Goal: Check status: Check status

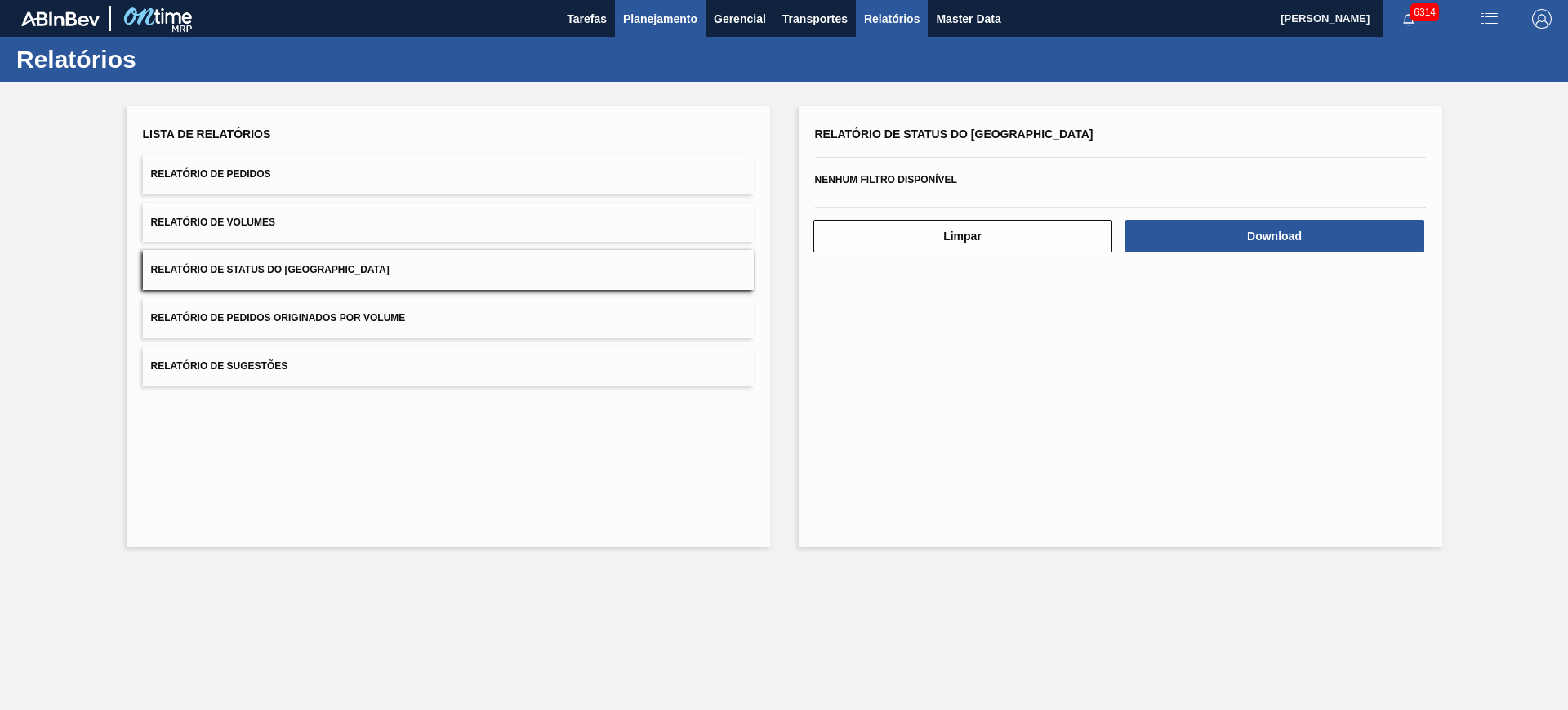
click at [659, 13] on span "Planejamento" at bounding box center [659, 18] width 74 height 19
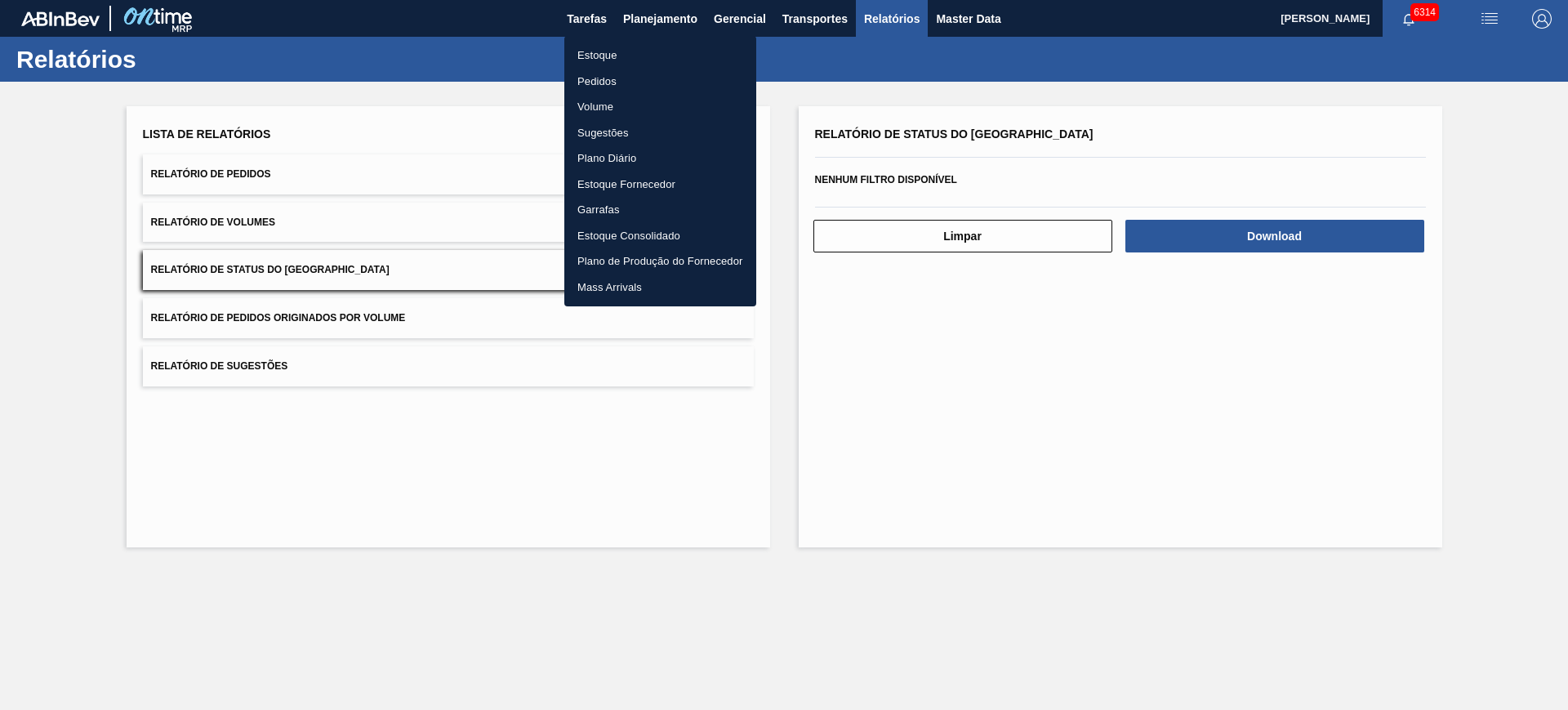
click at [668, 52] on li "Estoque" at bounding box center [660, 55] width 192 height 26
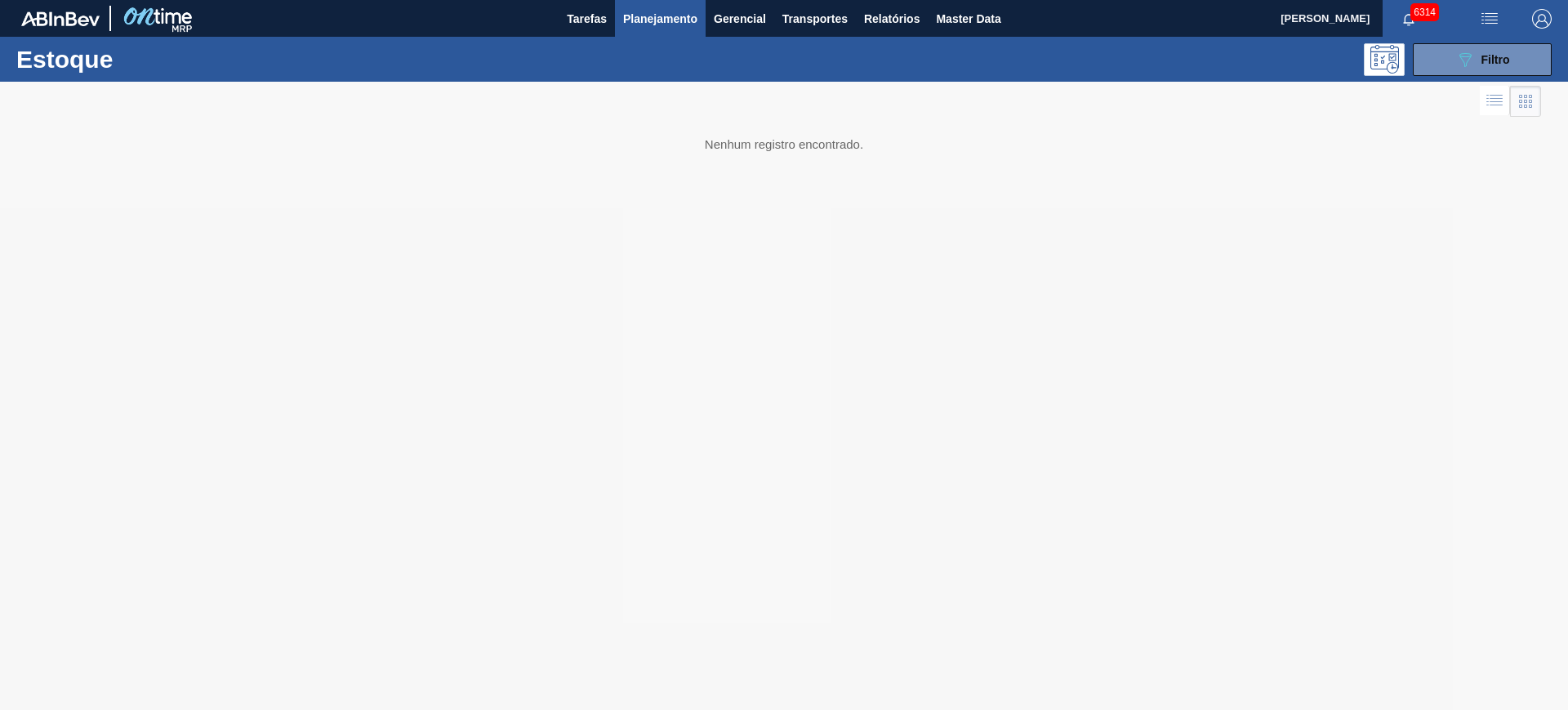
click at [1406, 63] on div "089F7B8B-B2A5-4AFE-B5C0-19BA573D28AC Filtro" at bounding box center [1482, 59] width 155 height 33
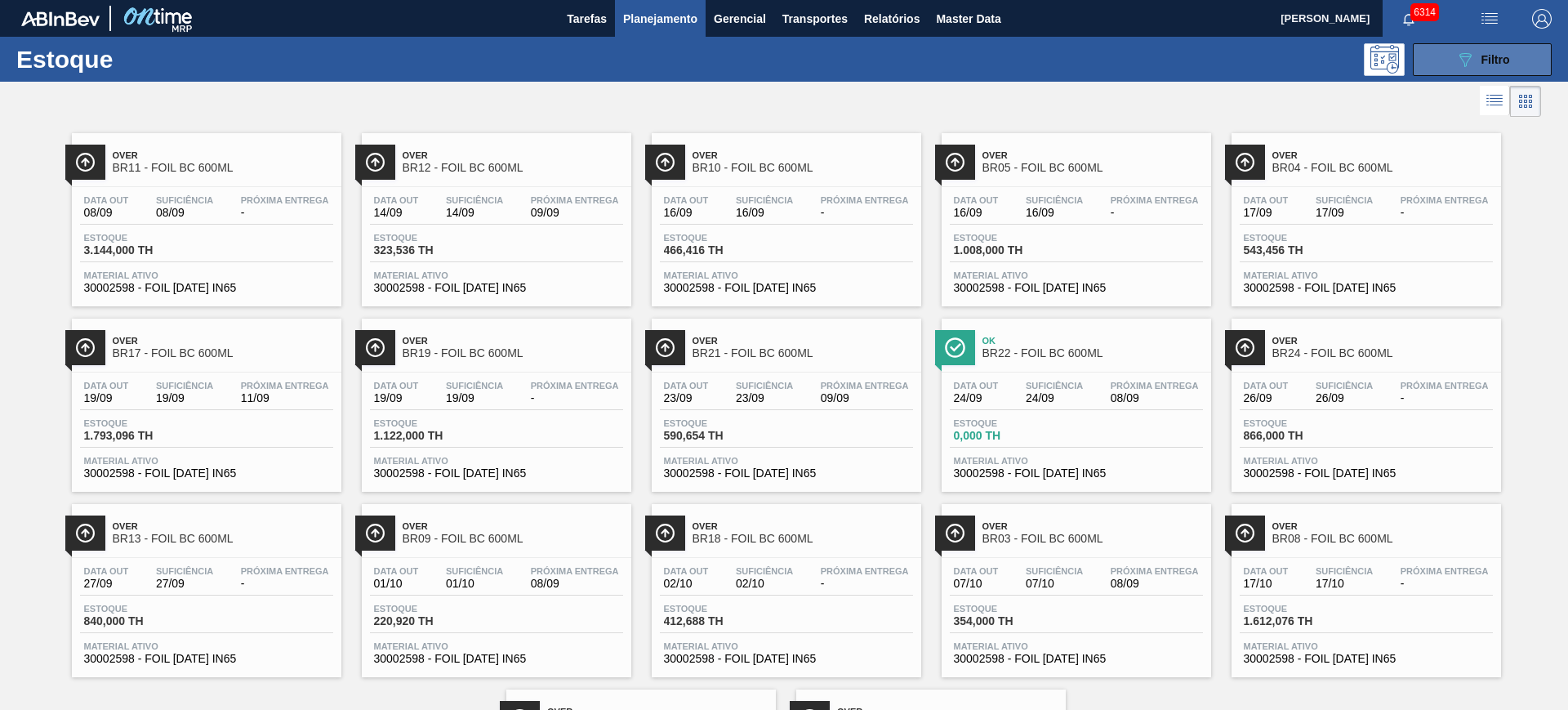
click at [1479, 70] on button "089F7B8B-B2A5-4AFE-B5C0-19BA573D28AC Filtro" at bounding box center [1482, 59] width 139 height 33
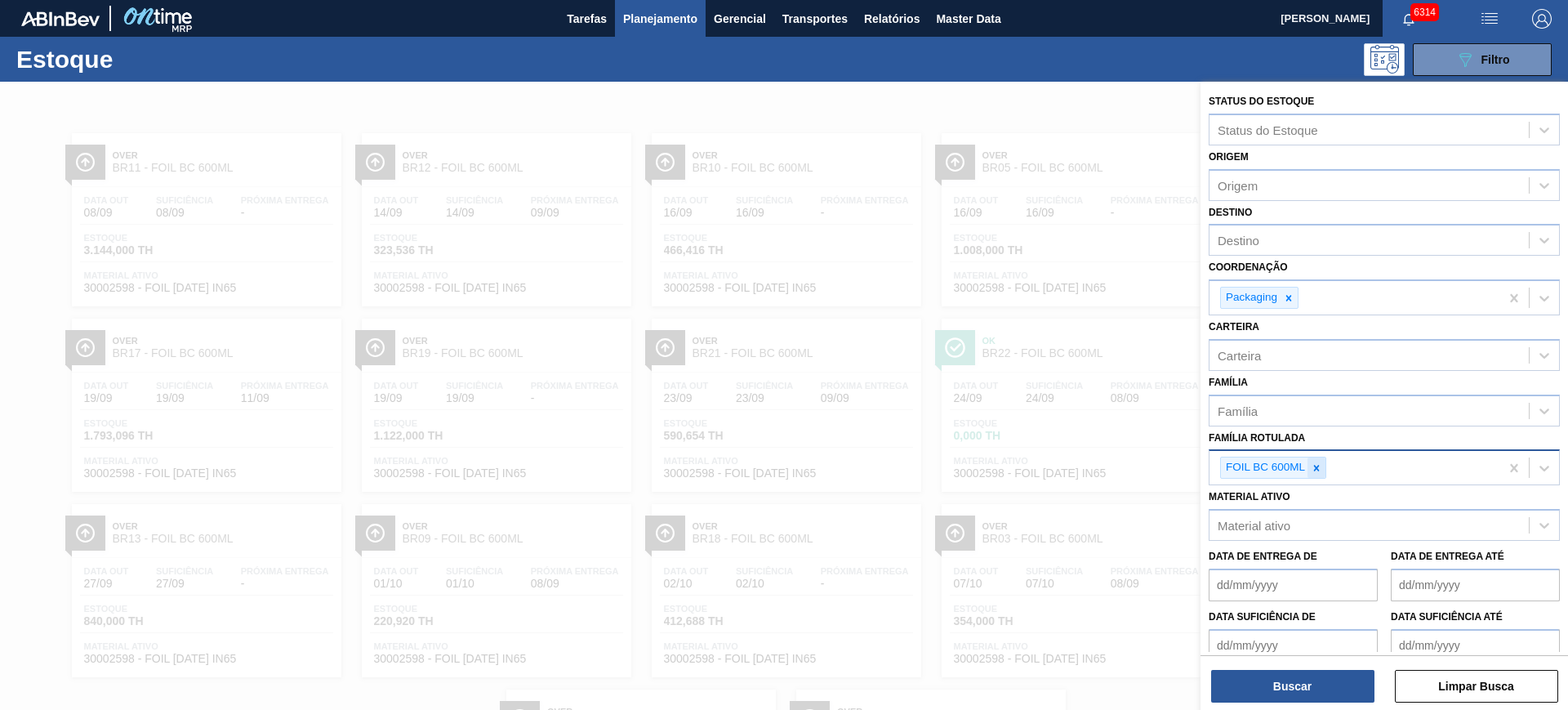
click at [1321, 463] on icon at bounding box center [1316, 468] width 12 height 12
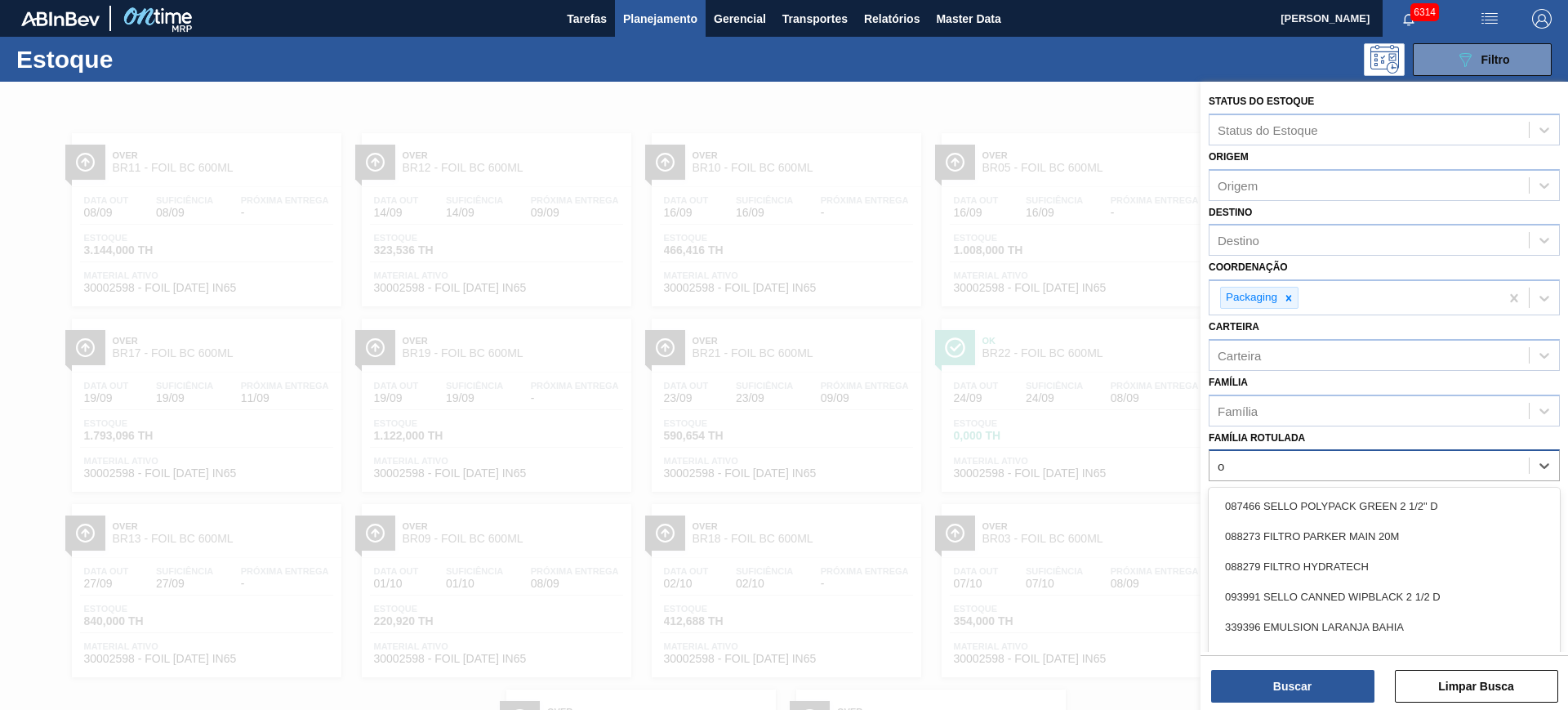
scroll to position [29, 0]
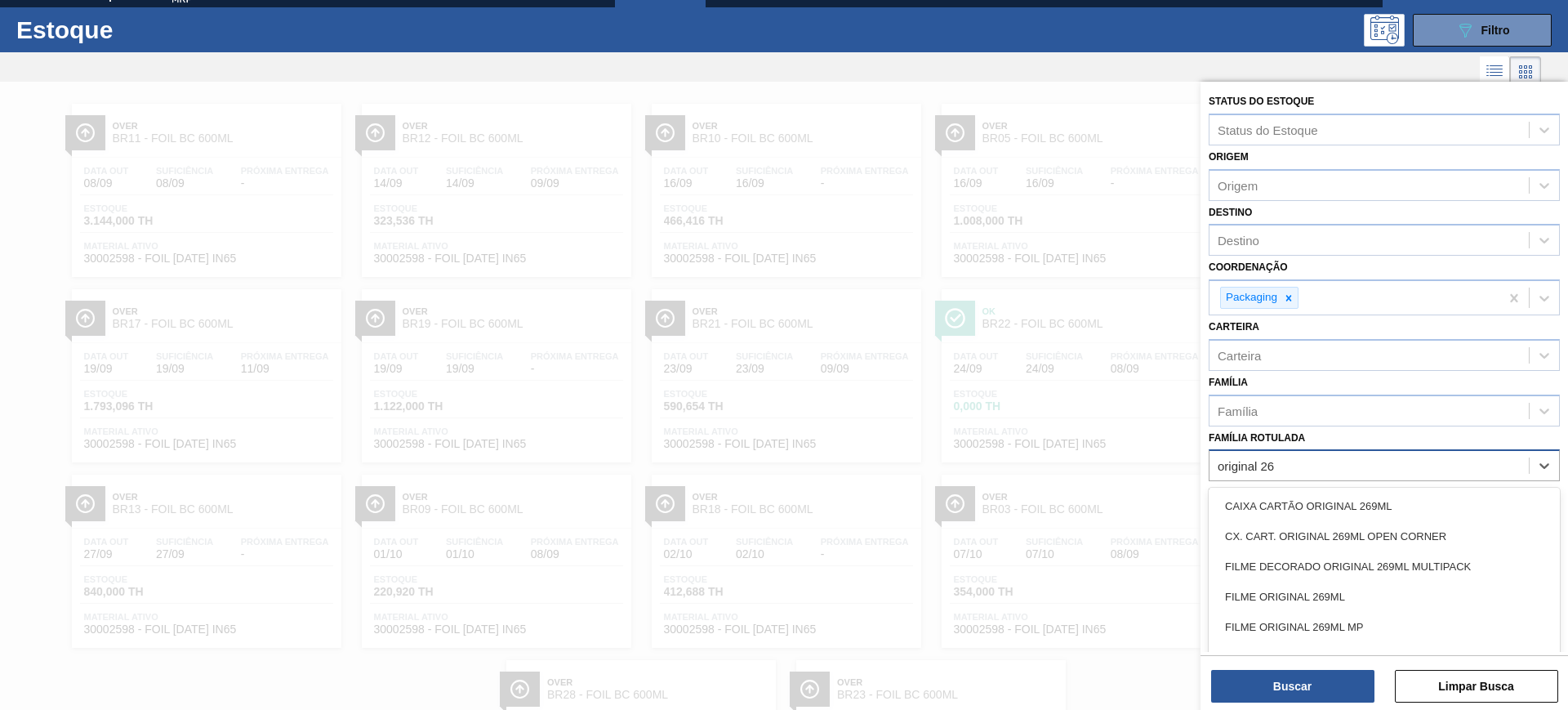
type Rotulada "original 269"
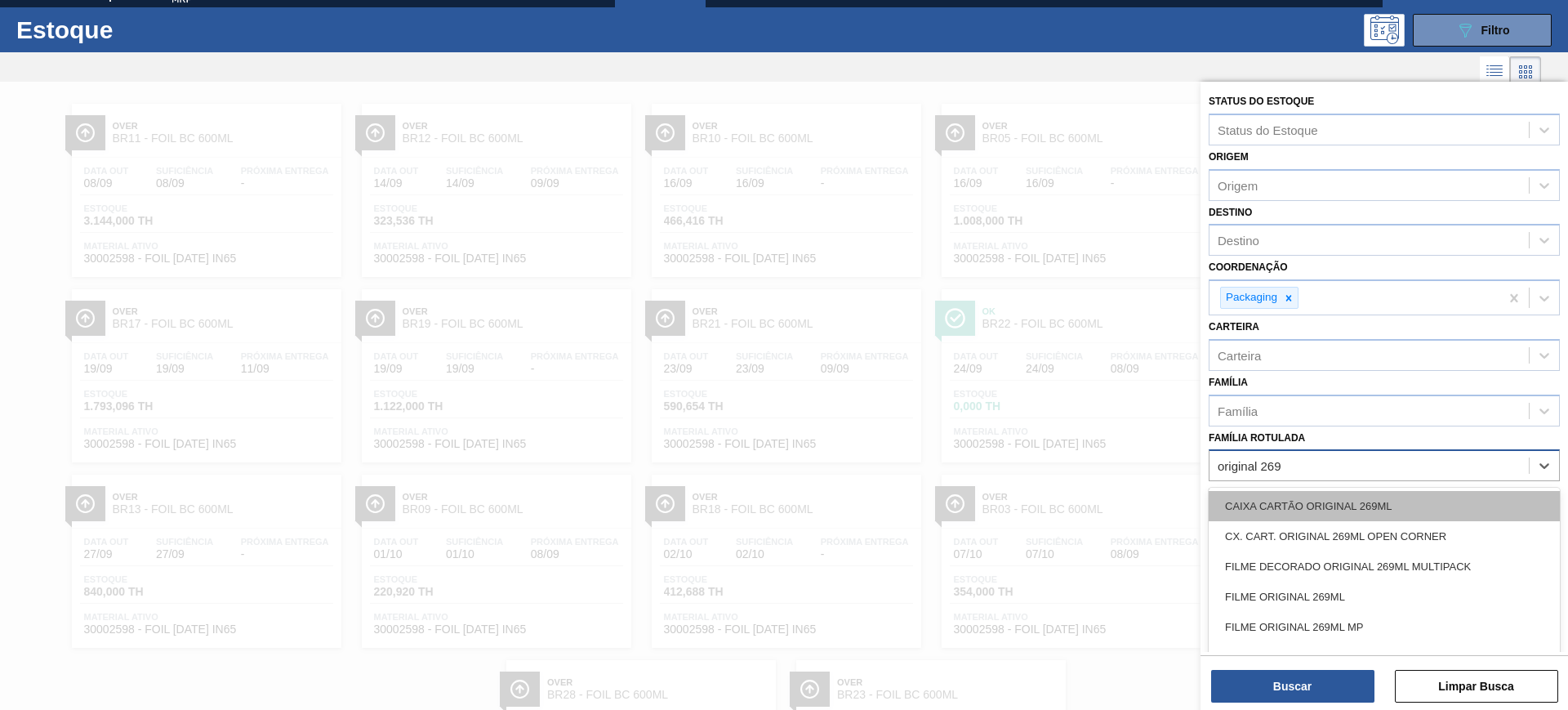
click at [1363, 504] on div "CAIXA CARTÃO ORIGINAL 269ML" at bounding box center [1384, 505] width 351 height 30
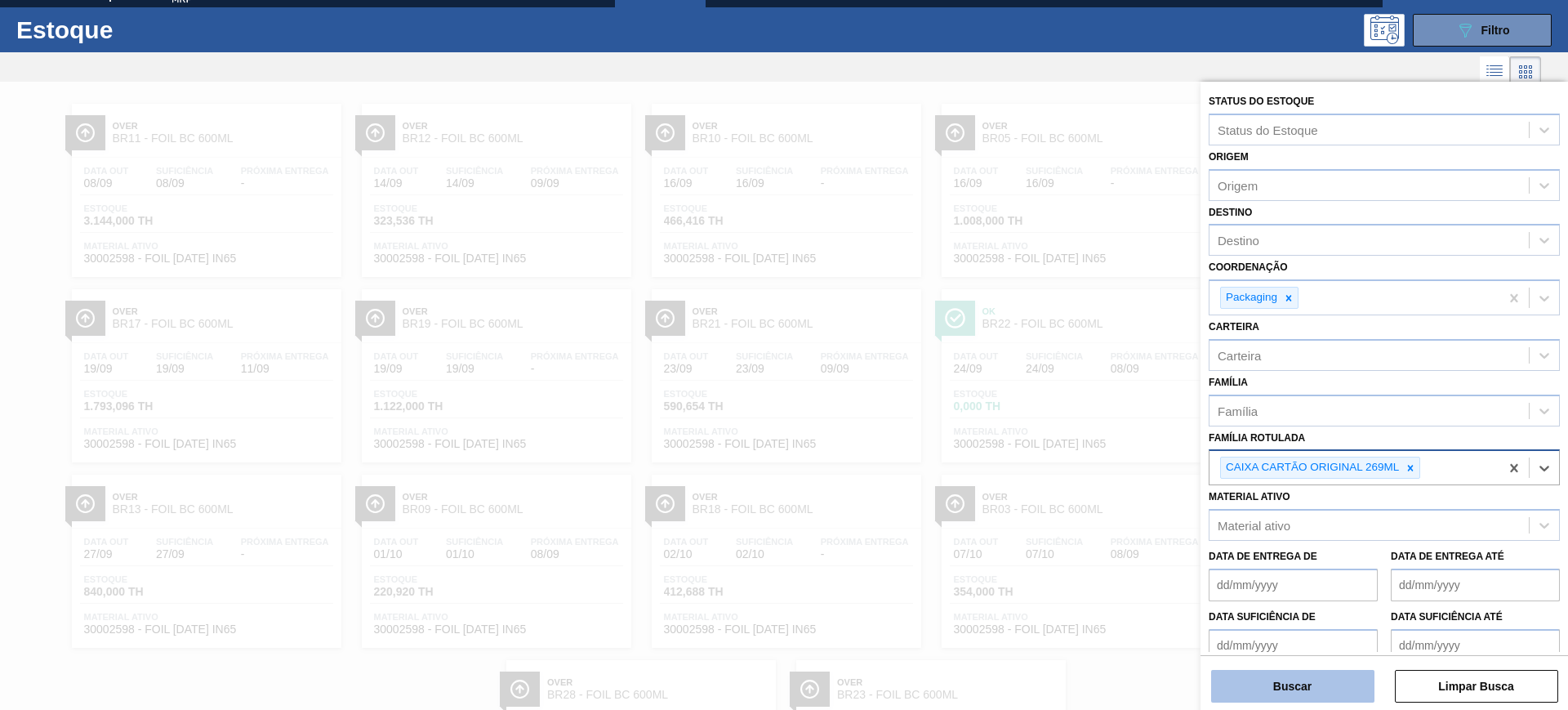
click at [1358, 677] on button "Buscar" at bounding box center [1292, 686] width 163 height 33
